Goal: Information Seeking & Learning: Learn about a topic

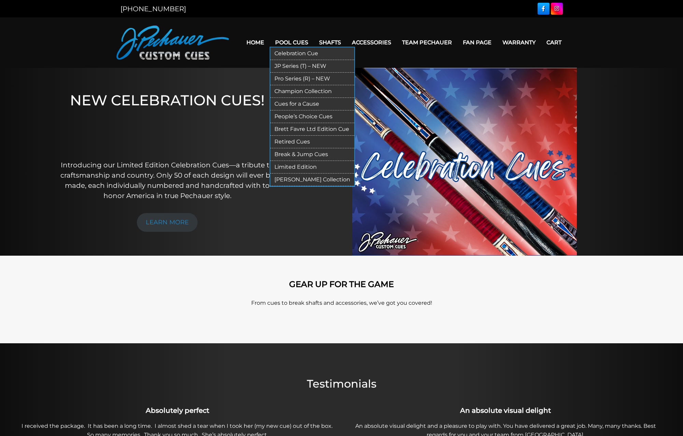
click at [284, 43] on link "Pool Cues" at bounding box center [292, 42] width 44 height 17
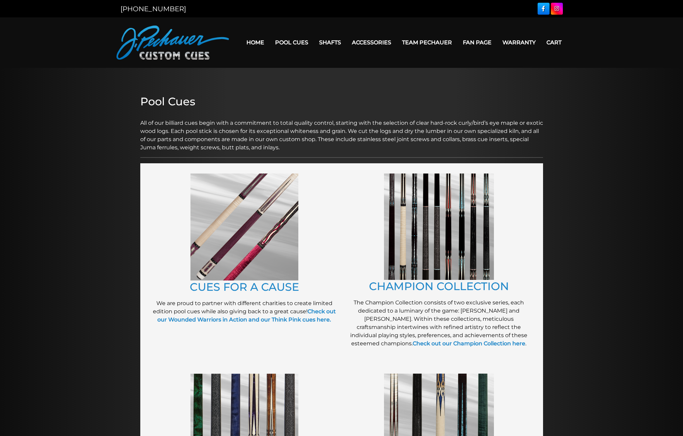
click at [241, 44] on link "Home" at bounding box center [255, 42] width 29 height 17
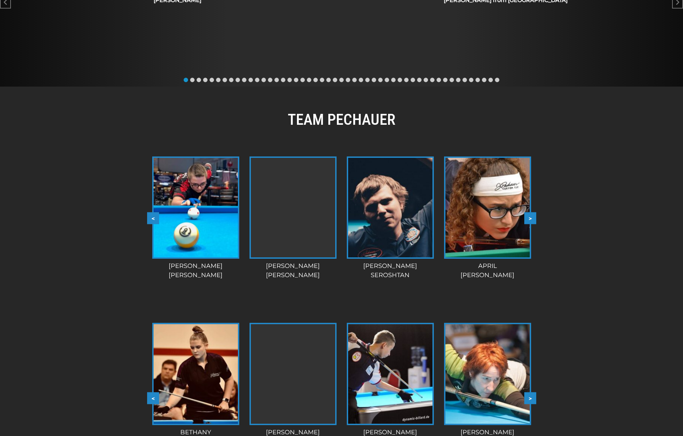
scroll to position [453, 0]
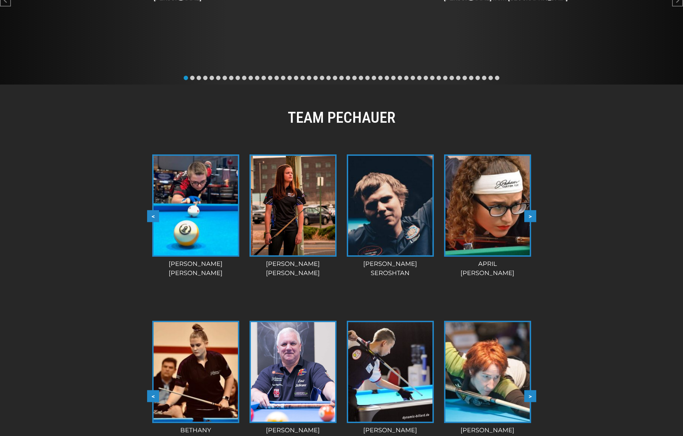
click at [534, 216] on button ">" at bounding box center [530, 216] width 12 height 12
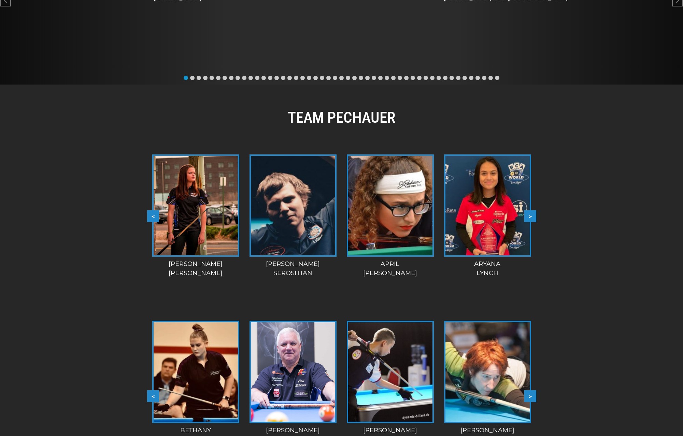
click at [534, 216] on button ">" at bounding box center [530, 216] width 12 height 12
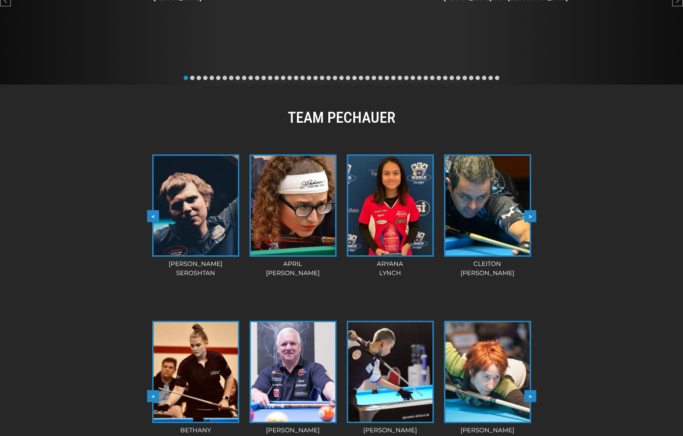
click at [534, 216] on button ">" at bounding box center [530, 216] width 12 height 12
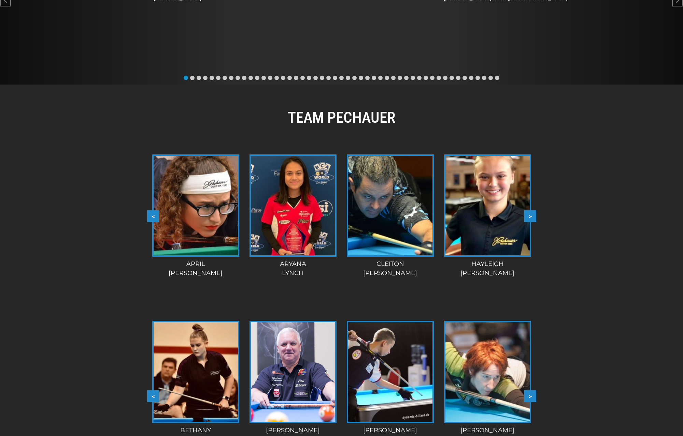
click at [534, 216] on button ">" at bounding box center [530, 216] width 12 height 12
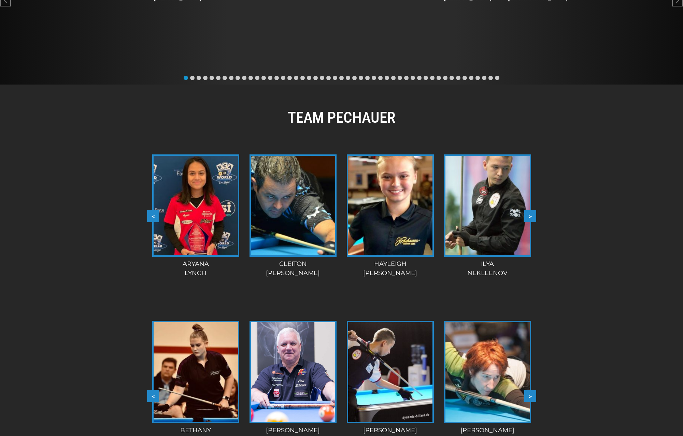
click at [534, 216] on button ">" at bounding box center [530, 216] width 12 height 12
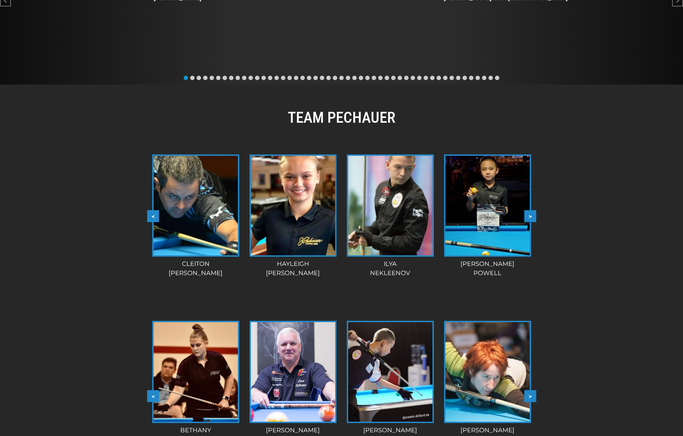
click at [533, 217] on button ">" at bounding box center [530, 216] width 12 height 12
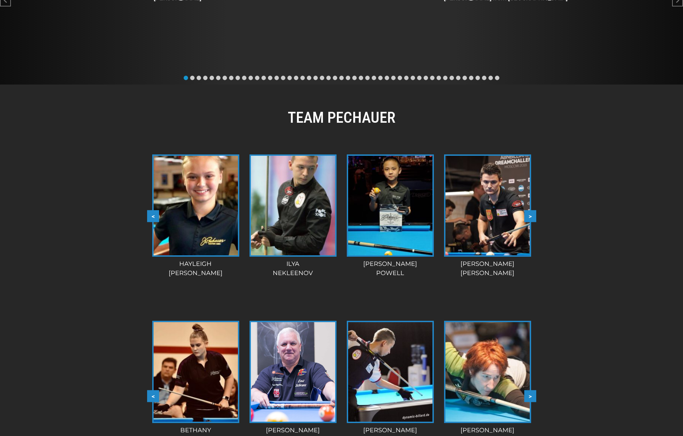
click at [533, 217] on button ">" at bounding box center [530, 216] width 12 height 12
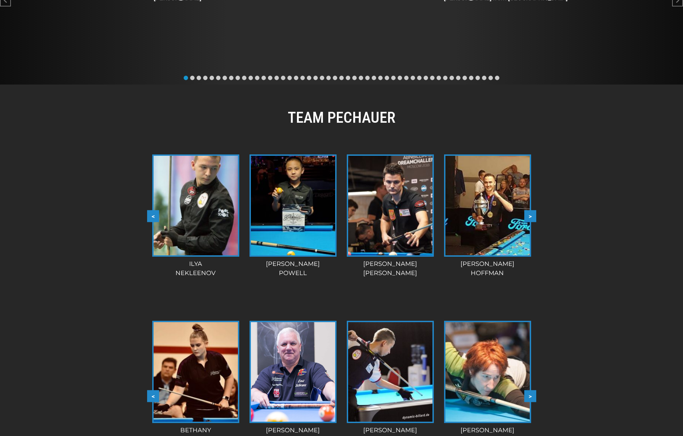
click at [533, 217] on button ">" at bounding box center [530, 216] width 12 height 12
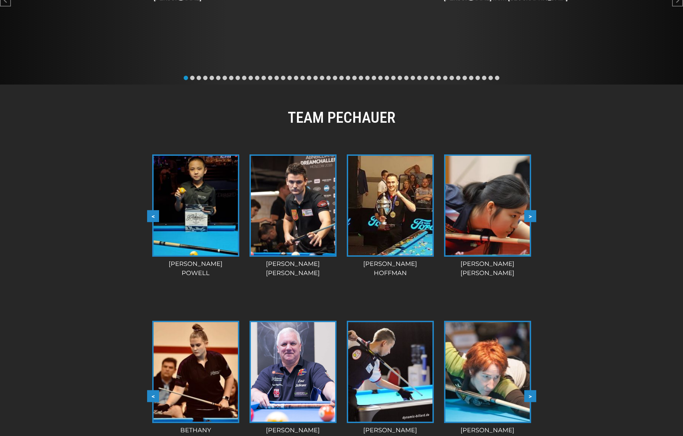
click at [533, 217] on button ">" at bounding box center [530, 216] width 12 height 12
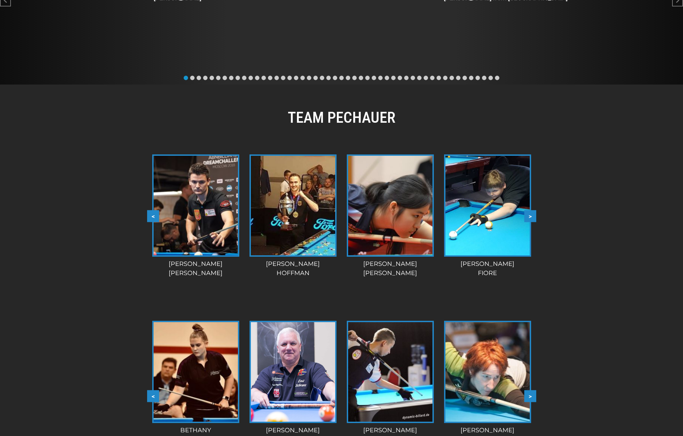
click at [533, 217] on button ">" at bounding box center [530, 216] width 12 height 12
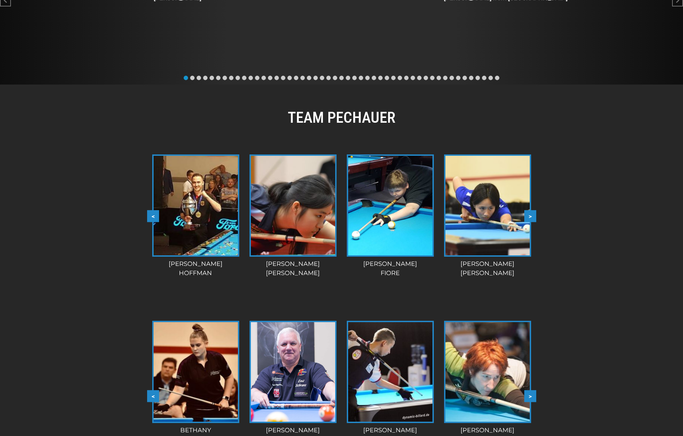
click at [533, 217] on button ">" at bounding box center [530, 216] width 12 height 12
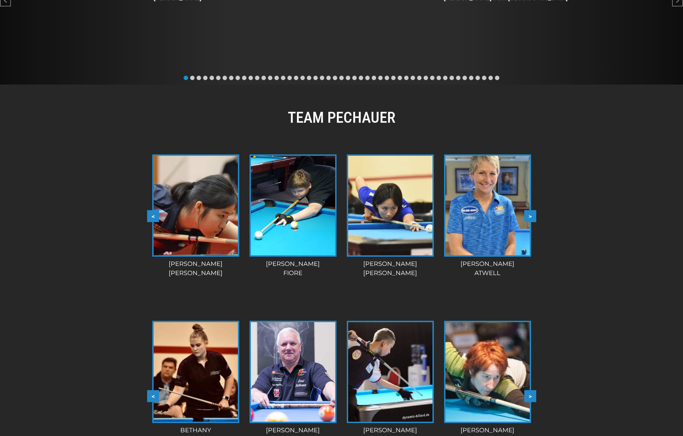
click at [533, 217] on button ">" at bounding box center [530, 216] width 12 height 12
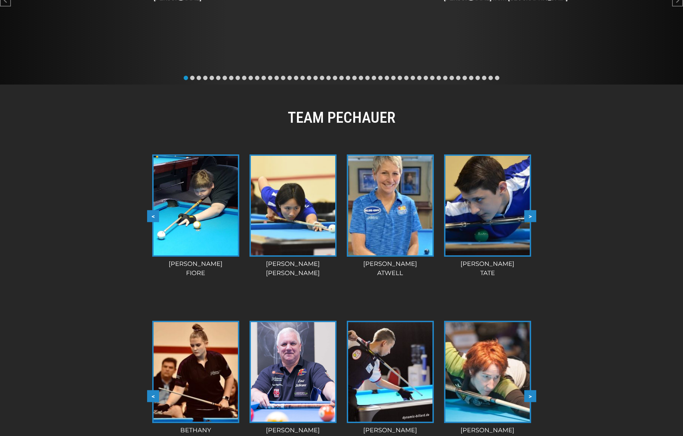
click at [533, 217] on button ">" at bounding box center [530, 216] width 12 height 12
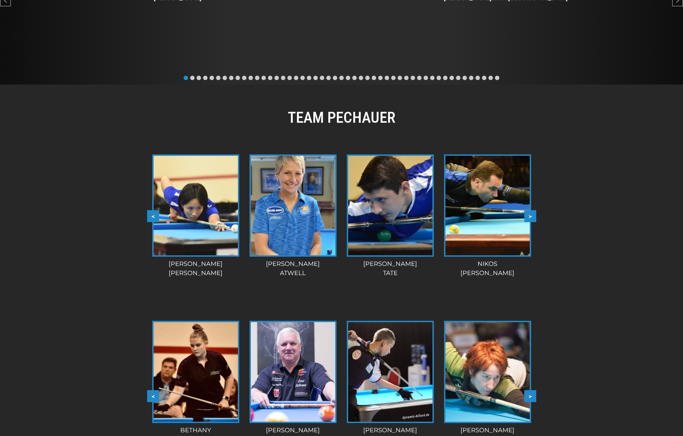
click at [533, 217] on button ">" at bounding box center [530, 216] width 12 height 12
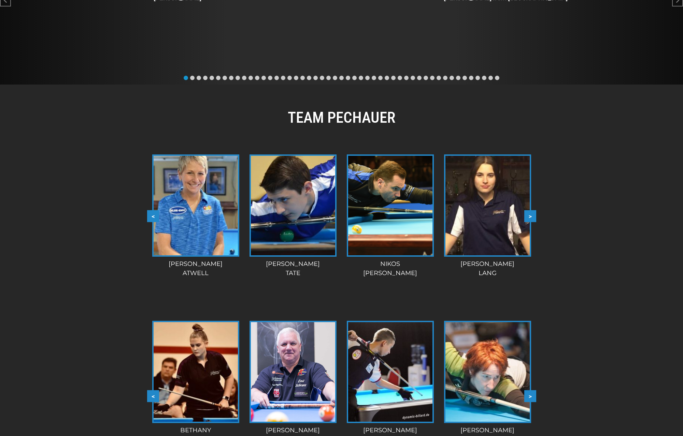
click at [533, 217] on button ">" at bounding box center [530, 216] width 12 height 12
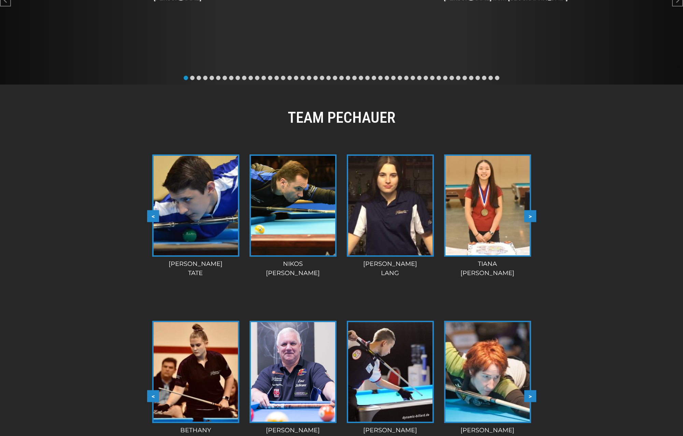
click at [533, 217] on button ">" at bounding box center [530, 216] width 12 height 12
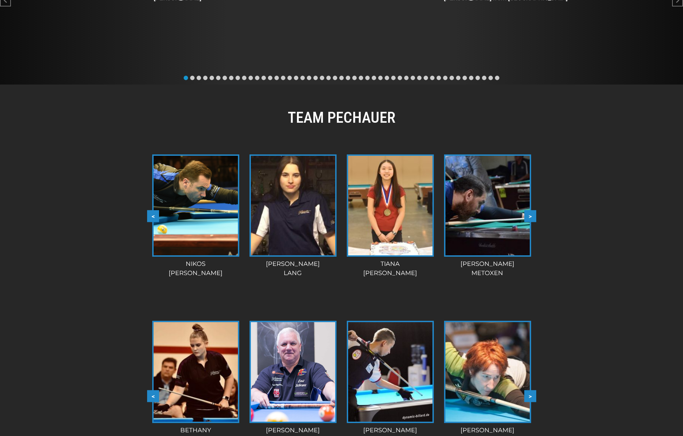
click at [533, 217] on button ">" at bounding box center [530, 216] width 12 height 12
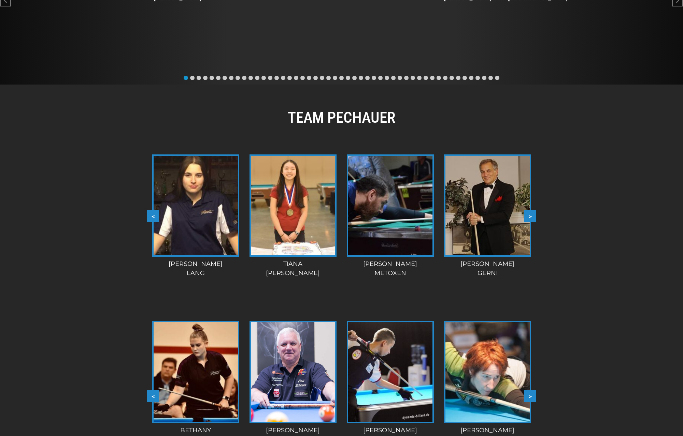
click at [533, 217] on button ">" at bounding box center [530, 216] width 12 height 12
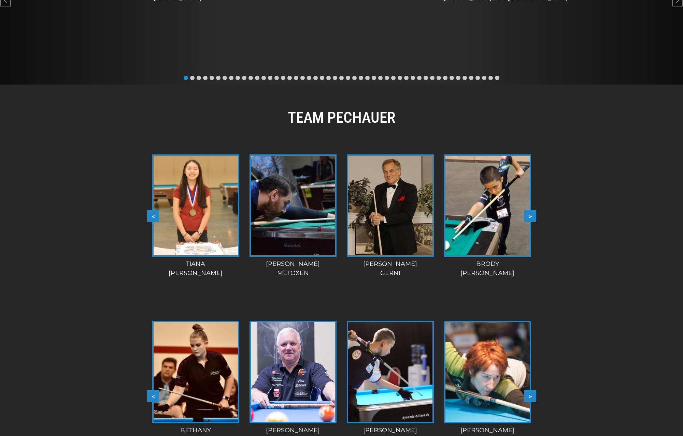
click at [533, 217] on button ">" at bounding box center [530, 216] width 12 height 12
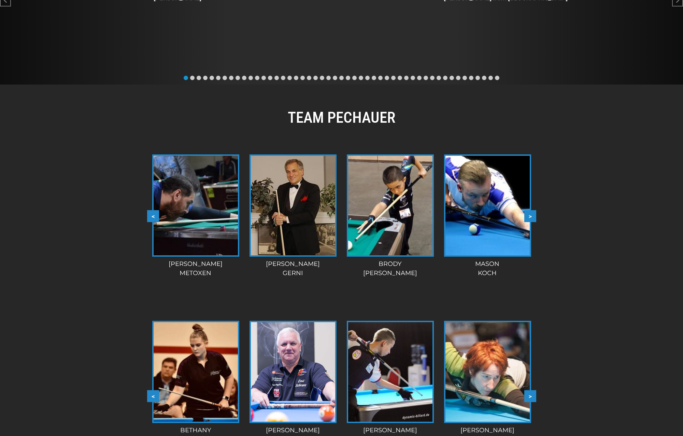
click at [533, 217] on button ">" at bounding box center [530, 216] width 12 height 12
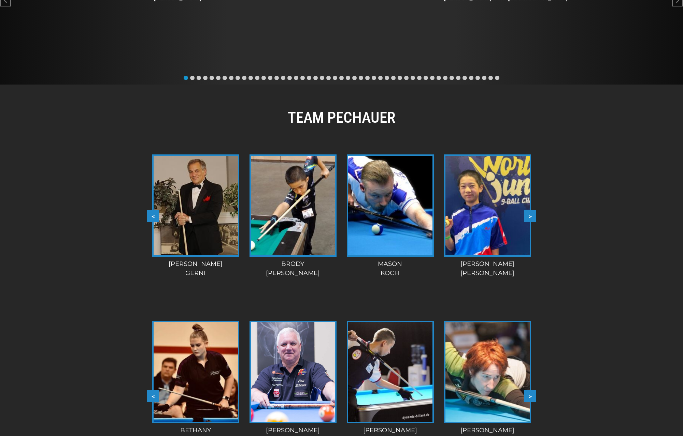
click at [533, 217] on button ">" at bounding box center [530, 216] width 12 height 12
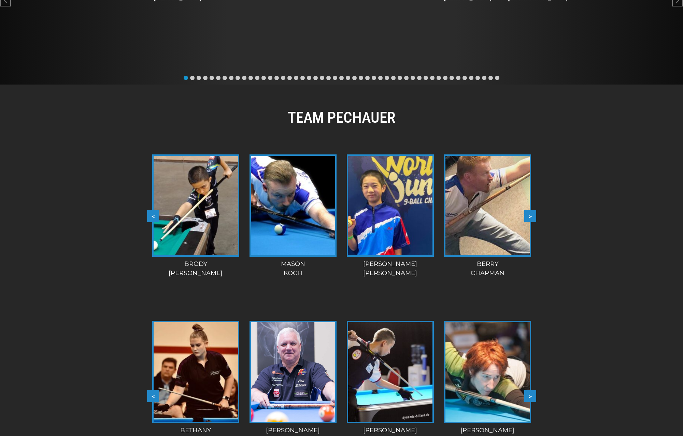
click at [533, 217] on button ">" at bounding box center [530, 216] width 12 height 12
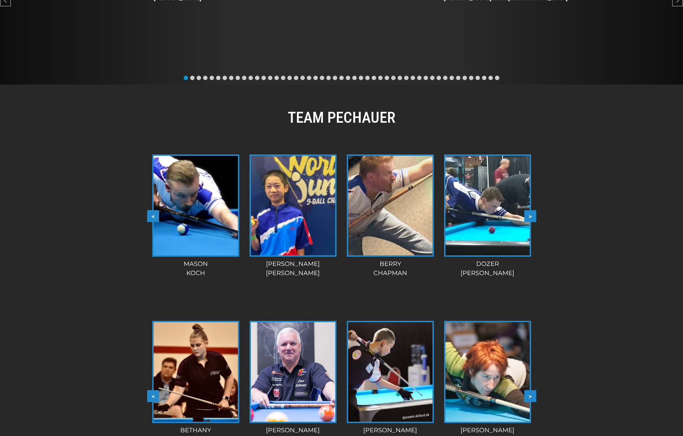
click at [533, 217] on button ">" at bounding box center [530, 216] width 12 height 12
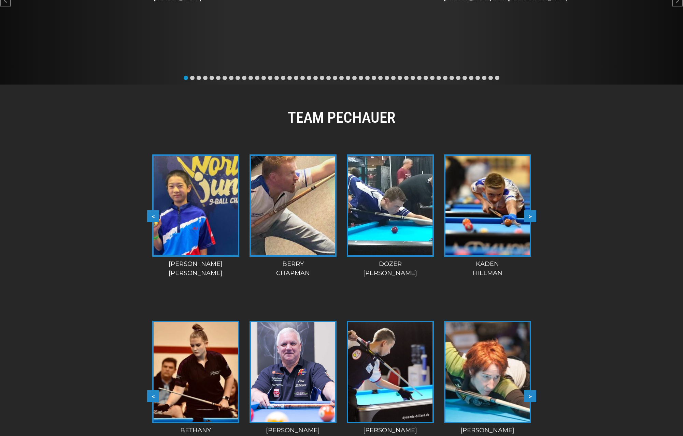
click at [533, 217] on button ">" at bounding box center [530, 216] width 12 height 12
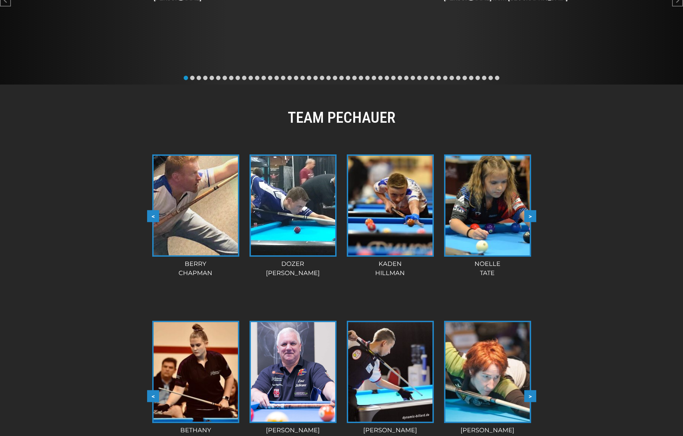
click at [533, 217] on button ">" at bounding box center [530, 216] width 12 height 12
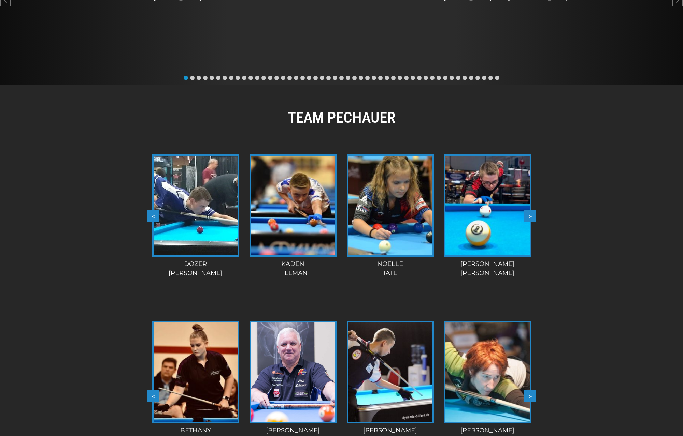
click at [533, 217] on button ">" at bounding box center [530, 216] width 12 height 12
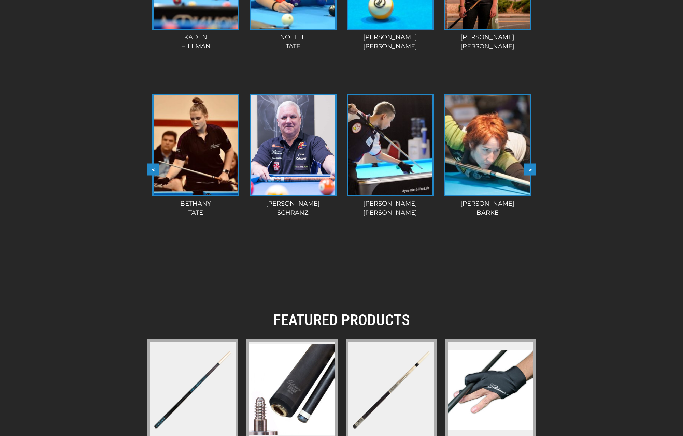
scroll to position [696, 0]
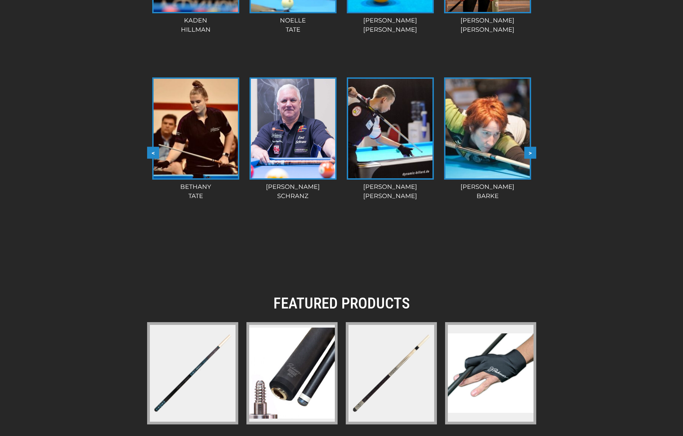
click at [531, 151] on button ">" at bounding box center [530, 153] width 12 height 12
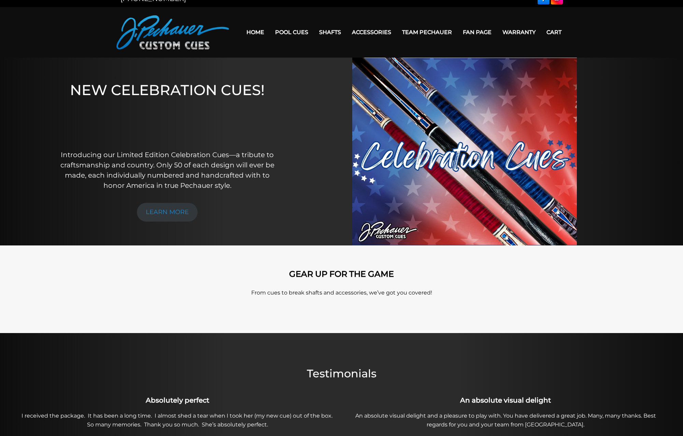
scroll to position [0, 0]
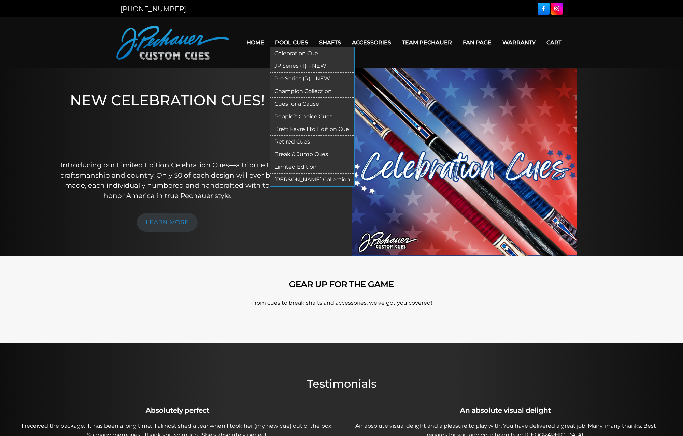
click at [286, 42] on link "Pool Cues" at bounding box center [292, 42] width 44 height 17
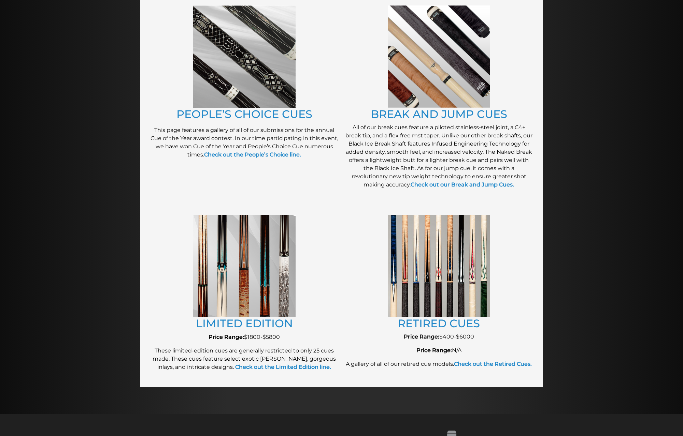
scroll to position [592, 0]
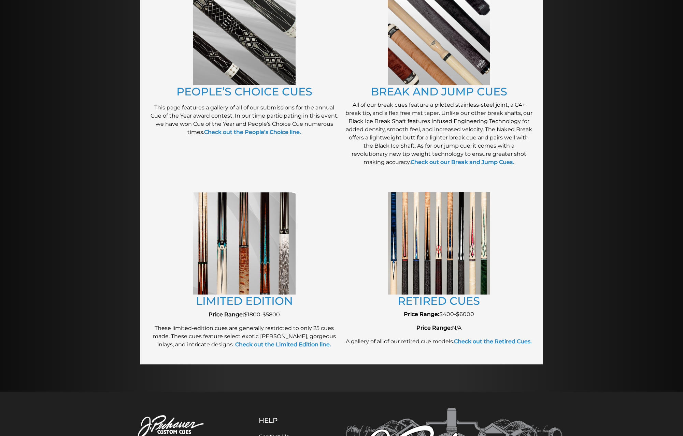
click at [210, 260] on img at bounding box center [244, 243] width 102 height 102
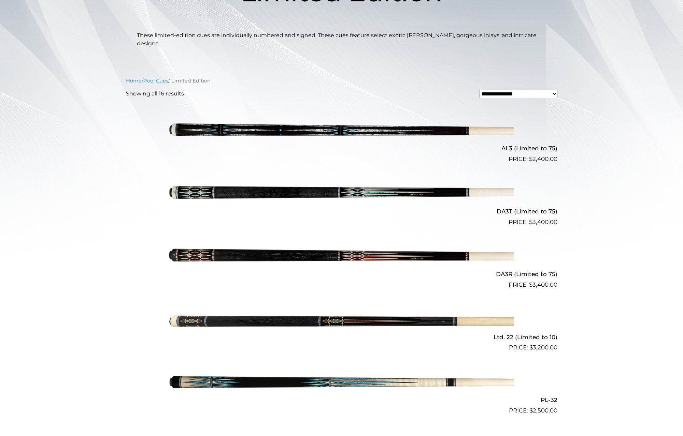
scroll to position [174, 0]
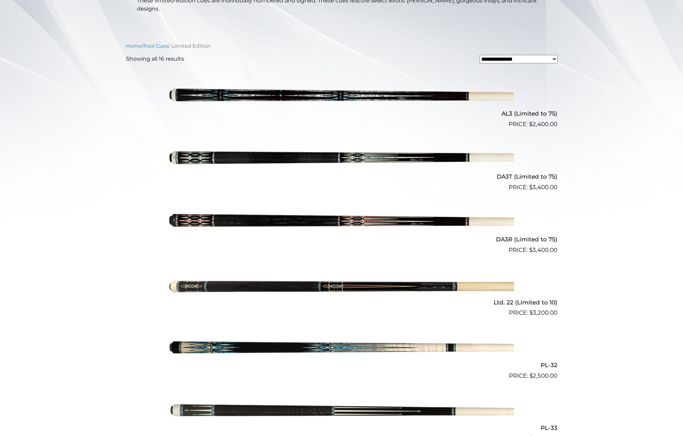
click at [254, 86] on img at bounding box center [341, 97] width 345 height 57
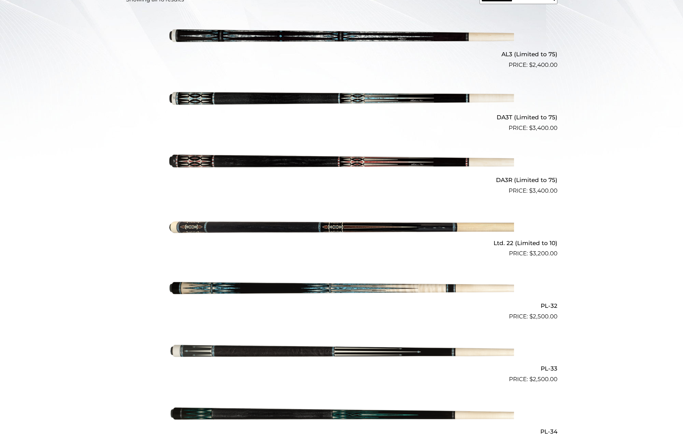
scroll to position [313, 0]
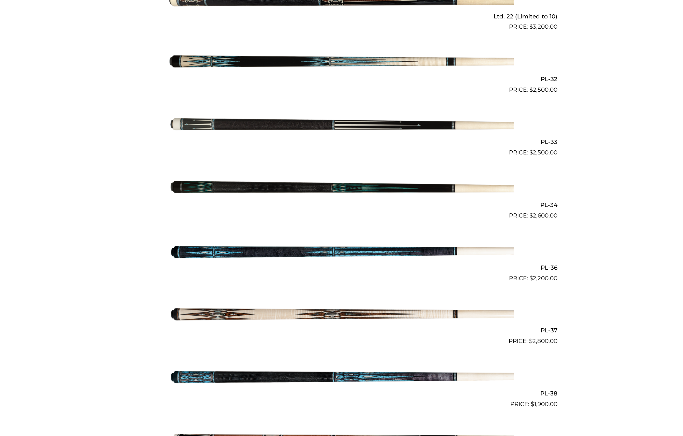
scroll to position [453, 0]
